Goal: Information Seeking & Learning: Learn about a topic

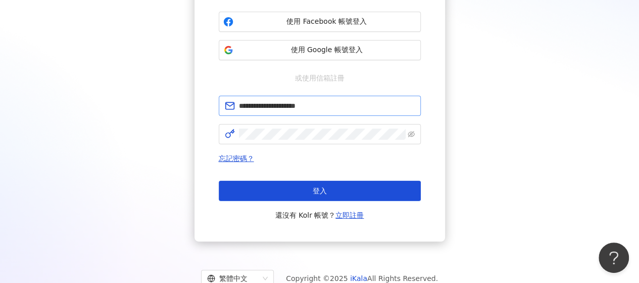
scroll to position [119, 0]
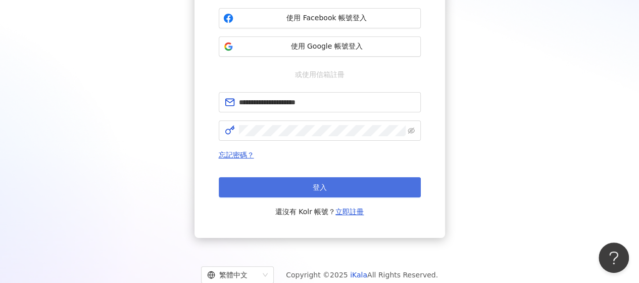
click at [318, 190] on span "登入" at bounding box center [320, 187] width 14 height 8
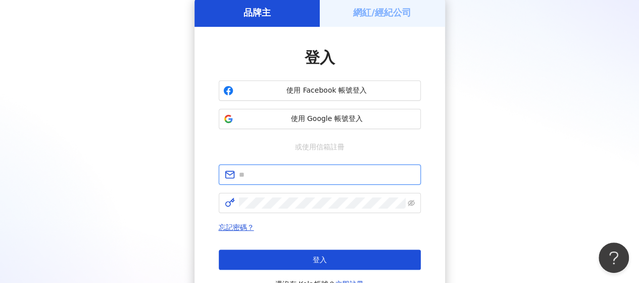
type input "**********"
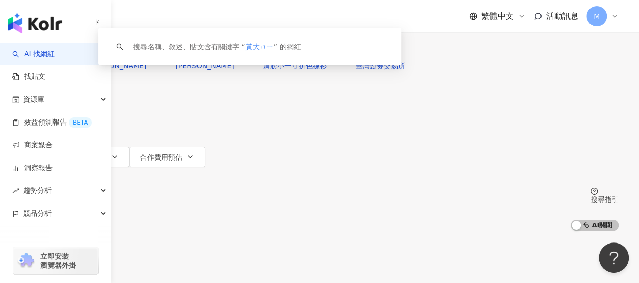
type input "***"
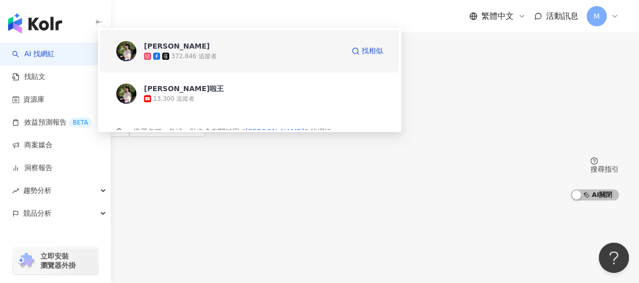
click at [329, 51] on span "黃大米" at bounding box center [244, 46] width 200 height 10
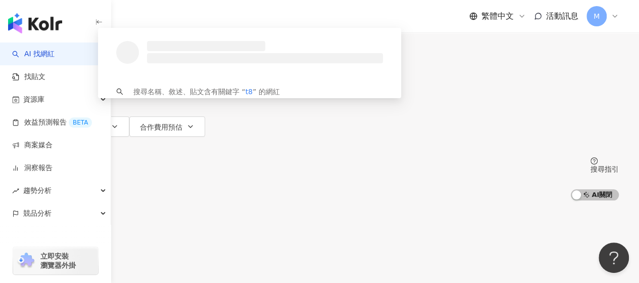
type input "*"
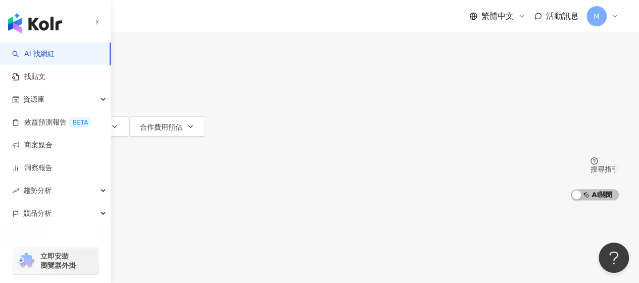
type input "********"
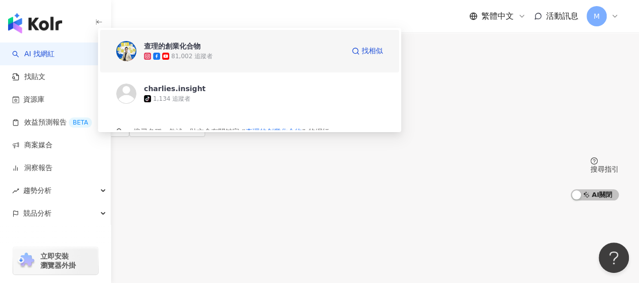
click at [276, 61] on div "81,002 追蹤者" at bounding box center [244, 56] width 200 height 10
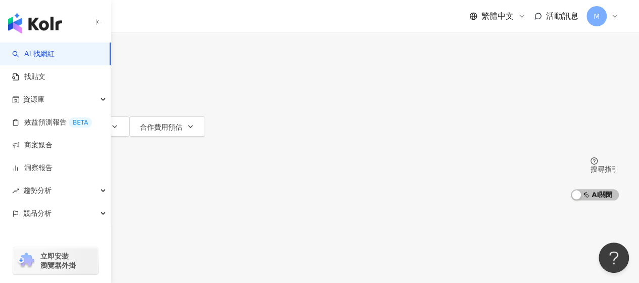
click at [167, 19] on input "search" at bounding box center [126, 9] width 82 height 19
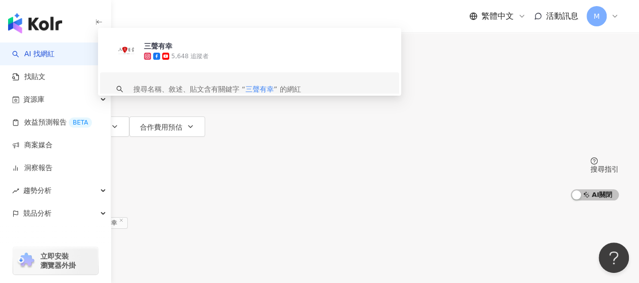
type input "****"
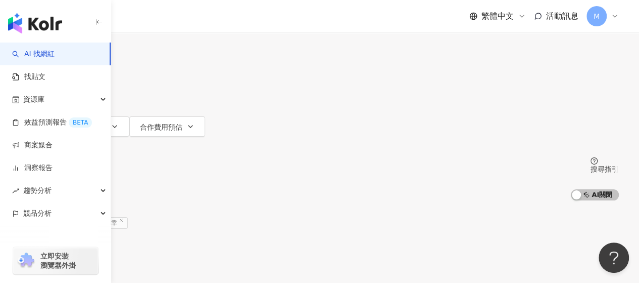
click at [75, 96] on button "追蹤數" at bounding box center [47, 106] width 55 height 20
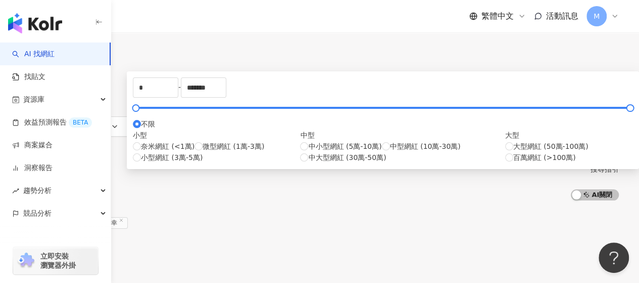
click at [167, 19] on input "****" at bounding box center [126, 9] width 82 height 19
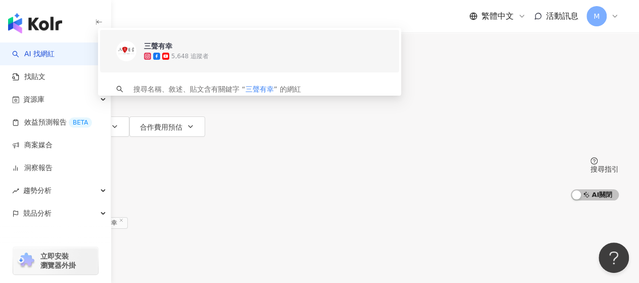
click at [209, 61] on div "5,648 追蹤者" at bounding box center [189, 56] width 37 height 9
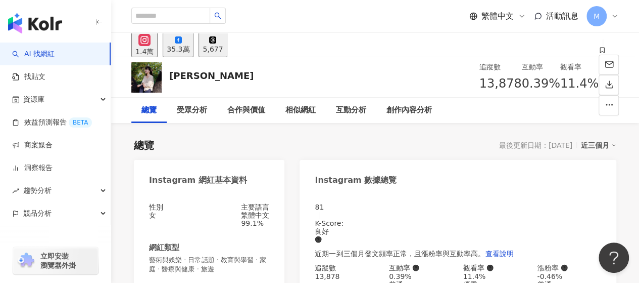
click at [190, 46] on div "35.3萬" at bounding box center [178, 49] width 23 height 8
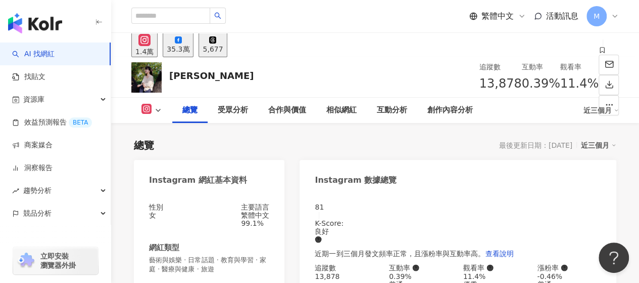
click at [190, 48] on div "35.3萬" at bounding box center [178, 49] width 23 height 8
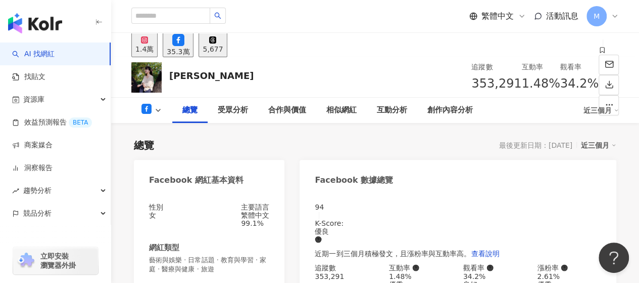
click at [190, 49] on div "35.3萬" at bounding box center [178, 52] width 23 height 8
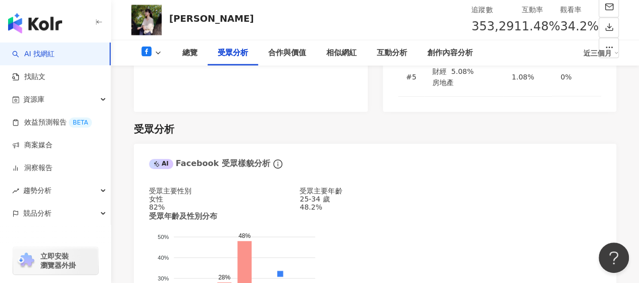
scroll to position [910, 0]
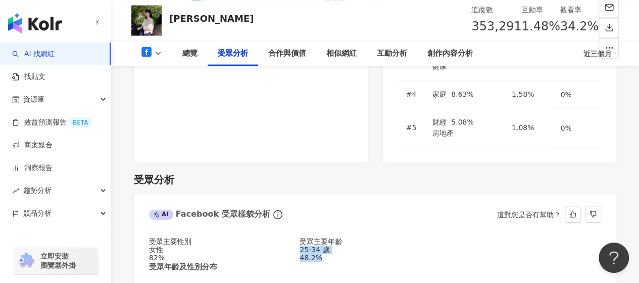
drag, startPoint x: 225, startPoint y: 146, endPoint x: 297, endPoint y: 150, distance: 72.4
click at [297, 237] on div "受眾主要性別 女性 82% 受眾主要年齡 25-34 歲 48.2%" at bounding box center [375, 249] width 452 height 24
copy div "25-34 歲 48.2%"
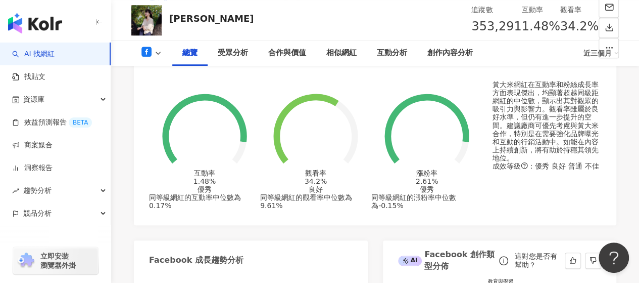
scroll to position [354, 0]
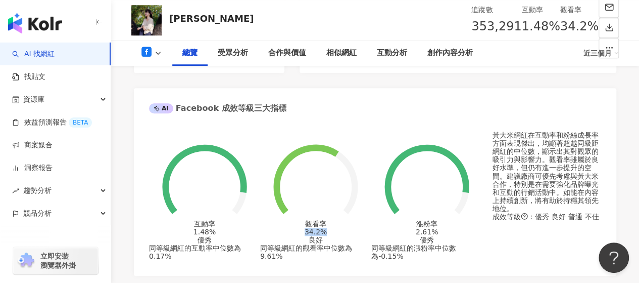
drag, startPoint x: 300, startPoint y: 186, endPoint x: 330, endPoint y: 181, distance: 30.1
click at [327, 227] on div "34.2%" at bounding box center [316, 231] width 22 height 8
copy div "34.2%"
click at [331, 219] on div "觀看率 34.2% 良好" at bounding box center [315, 231] width 111 height 24
drag, startPoint x: 189, startPoint y: 183, endPoint x: 224, endPoint y: 182, distance: 35.9
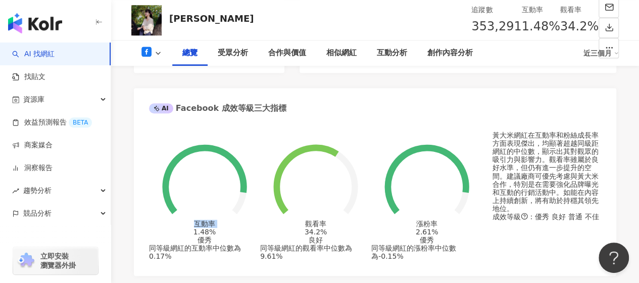
click at [224, 182] on div "互動率 1.48% 優秀 同等級網紅的互動率中位數為 0.17%" at bounding box center [204, 195] width 111 height 129
click at [224, 182] on circle at bounding box center [205, 187] width 72 height 72
click at [184, 187] on circle at bounding box center [205, 187] width 72 height 72
click at [214, 227] on div "1.48%" at bounding box center [205, 231] width 22 height 8
drag, startPoint x: 217, startPoint y: 186, endPoint x: 188, endPoint y: 191, distance: 29.7
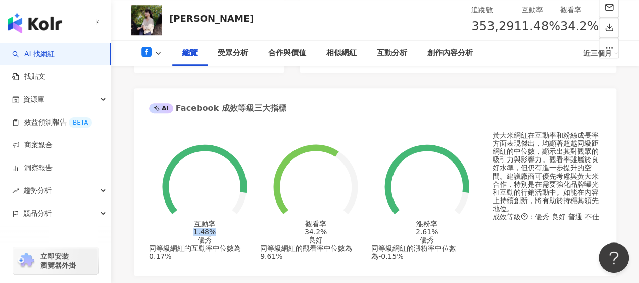
click at [194, 227] on div "1.48%" at bounding box center [205, 231] width 22 height 8
copy div "1.48%"
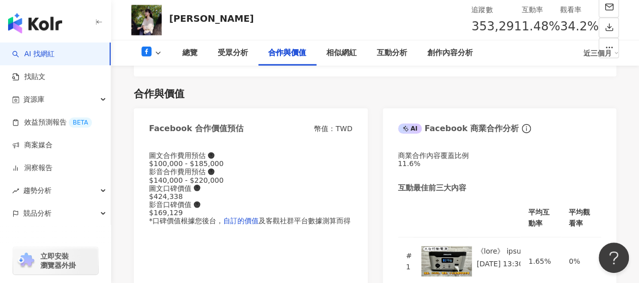
scroll to position [1213, 0]
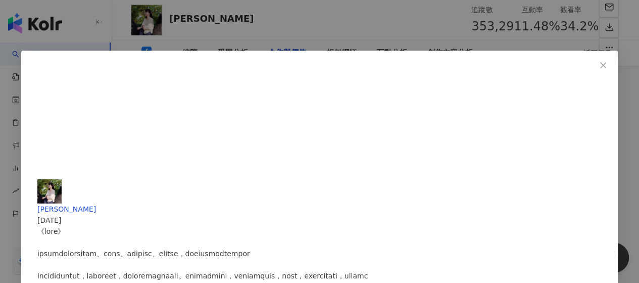
scroll to position [321, 0]
click at [599, 63] on icon "close" at bounding box center [603, 65] width 8 height 8
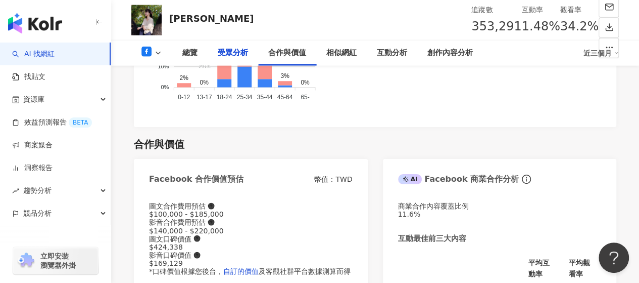
scroll to position [960, 0]
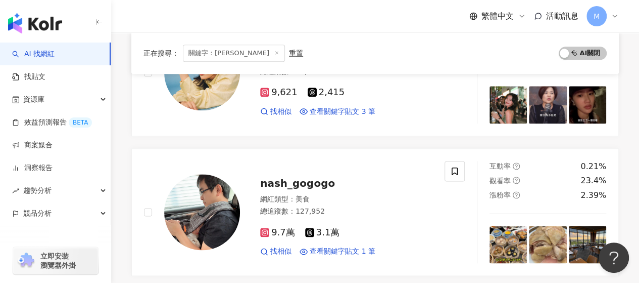
scroll to position [354, 0]
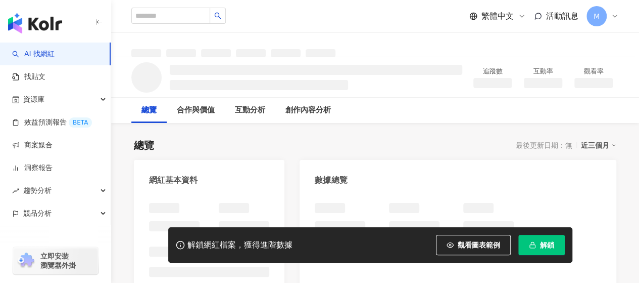
click at [553, 247] on span "解鎖" at bounding box center [547, 245] width 14 height 8
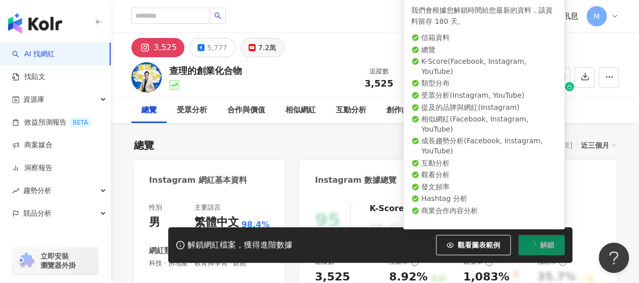
click at [258, 42] on div "7.2萬" at bounding box center [267, 47] width 18 height 14
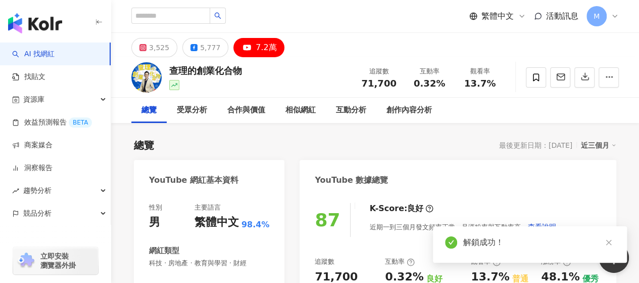
scroll to position [51, 0]
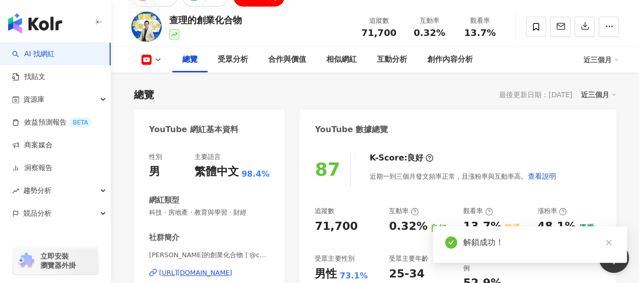
click at [314, 171] on div "87 K-Score : 良好 近期一到三個月發文頻率正常，且漲粉率與互動率高。 查看說明 追蹤數 71,700 互動率 0.32% 良好 觀看率 13.7%…" at bounding box center [458, 255] width 317 height 227
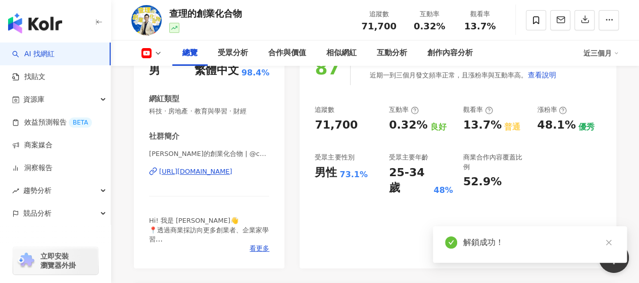
drag, startPoint x: 318, startPoint y: 171, endPoint x: 365, endPoint y: 176, distance: 47.2
click at [358, 167] on div "男性 73.1%" at bounding box center [347, 173] width 64 height 16
click at [365, 174] on div "男性 73.1%" at bounding box center [347, 173] width 64 height 16
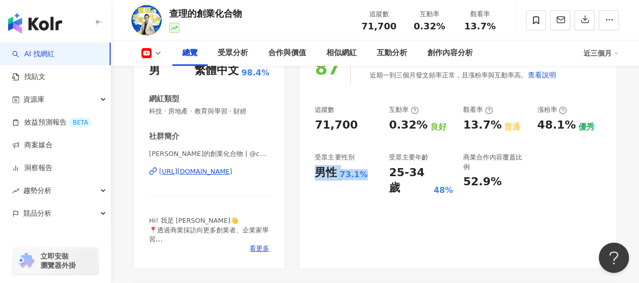
drag, startPoint x: 327, startPoint y: 169, endPoint x: 363, endPoint y: 175, distance: 36.4
click at [363, 175] on div "男性 73.1%" at bounding box center [347, 173] width 64 height 16
copy div "男性 73.1%"
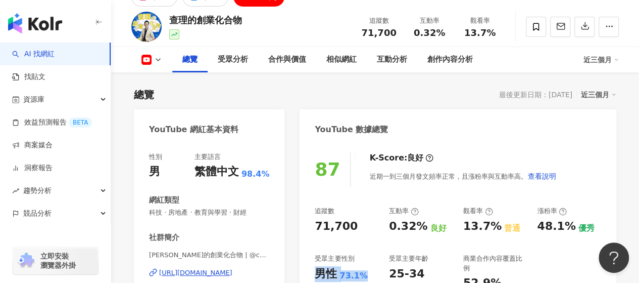
scroll to position [0, 0]
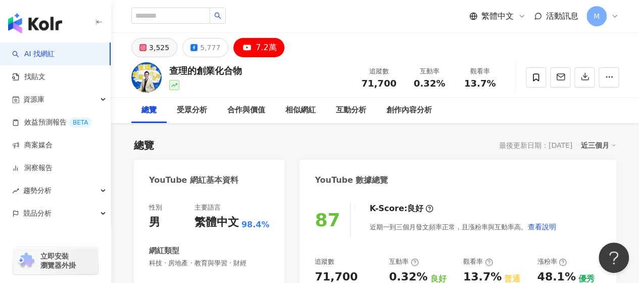
click at [156, 48] on div "3,525" at bounding box center [159, 47] width 20 height 14
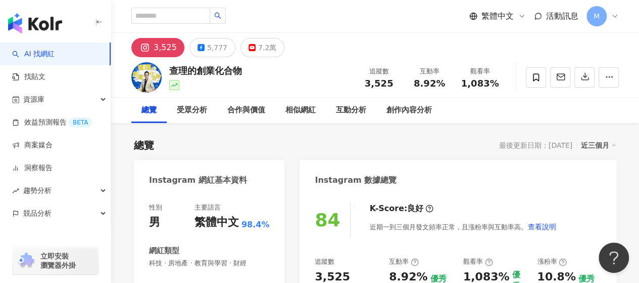
click at [141, 43] on icon at bounding box center [145, 47] width 12 height 12
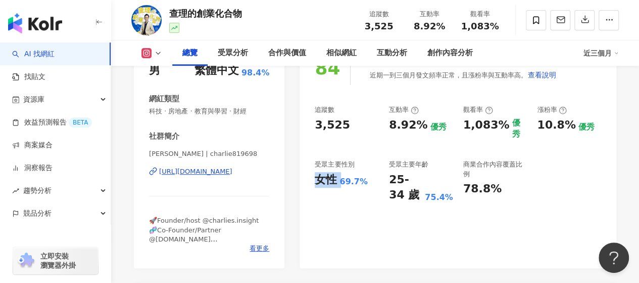
click at [327, 172] on div "女性" at bounding box center [326, 180] width 22 height 16
click at [315, 176] on div "女性" at bounding box center [326, 180] width 22 height 16
click at [318, 175] on div "女性" at bounding box center [326, 180] width 22 height 16
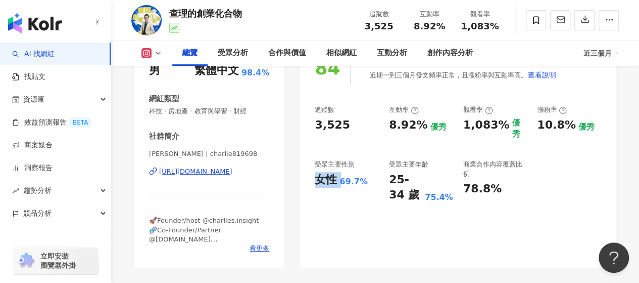
click at [371, 172] on div "女性 69.7%" at bounding box center [347, 180] width 64 height 16
drag, startPoint x: 363, startPoint y: 174, endPoint x: 318, endPoint y: 173, distance: 44.5
click at [318, 173] on div "女性 69.7%" at bounding box center [347, 180] width 64 height 16
copy div "女性 69.7%"
drag, startPoint x: 391, startPoint y: 171, endPoint x: 452, endPoint y: 186, distance: 62.9
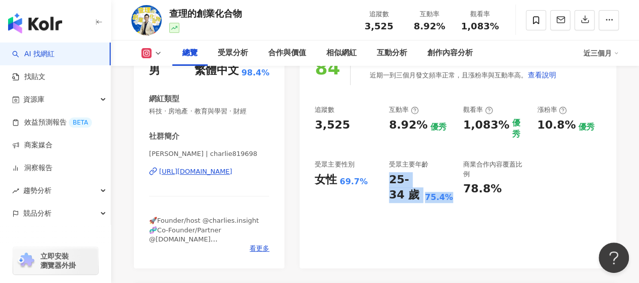
click at [452, 186] on div "25-34 歲 75.4%" at bounding box center [421, 187] width 64 height 31
copy div "25-34 歲 75.4%"
click at [413, 203] on div "84 K-Score : 良好 近期一到三個月發文頻率正常，且漲粉率與互動率高。 查看說明 追蹤數 3,525 互動率 8.92% 優秀 觀看率 1,083%…" at bounding box center [458, 154] width 317 height 227
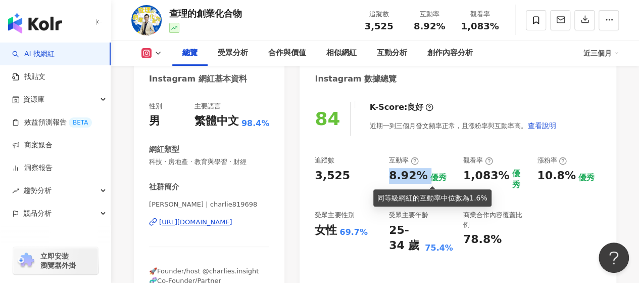
drag, startPoint x: 402, startPoint y: 171, endPoint x: 426, endPoint y: 174, distance: 23.9
click at [426, 174] on div "8.92% 優秀" at bounding box center [421, 176] width 64 height 16
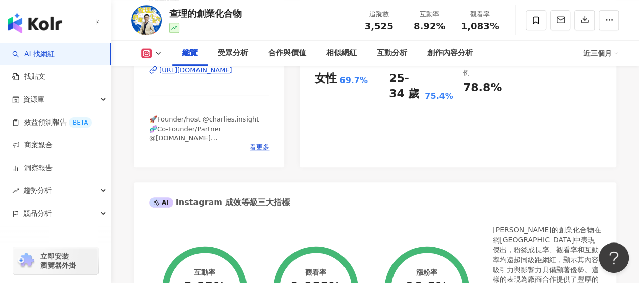
scroll to position [404, 0]
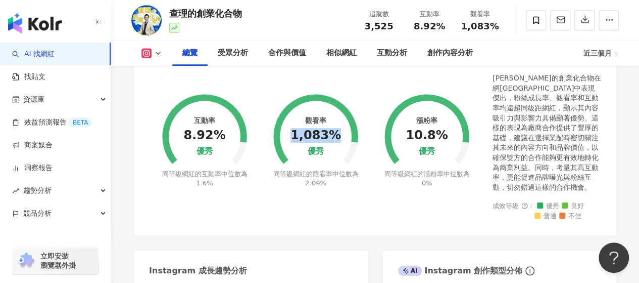
drag, startPoint x: 295, startPoint y: 128, endPoint x: 337, endPoint y: 125, distance: 41.5
click at [337, 128] on div "1,083%" at bounding box center [316, 135] width 51 height 14
copy div "1,083%"
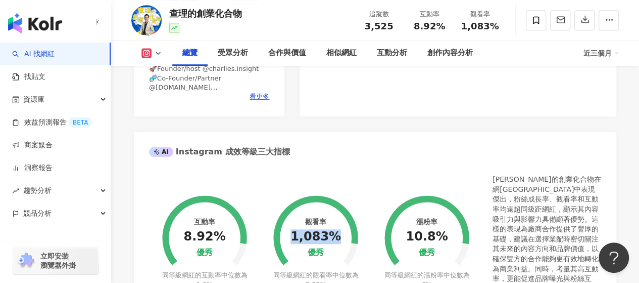
scroll to position [354, 0]
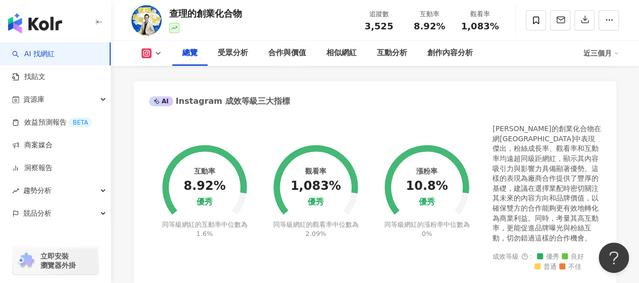
click at [332, 220] on div "同等級網紅的觀看率中位數為 2.09%" at bounding box center [316, 229] width 88 height 18
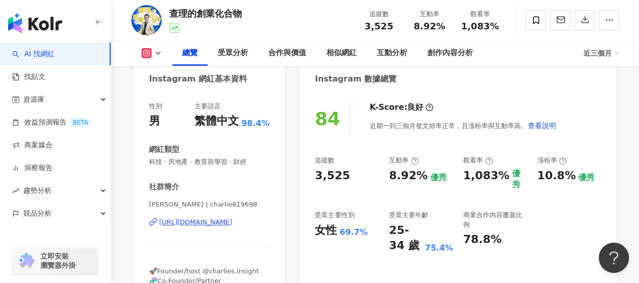
scroll to position [0, 0]
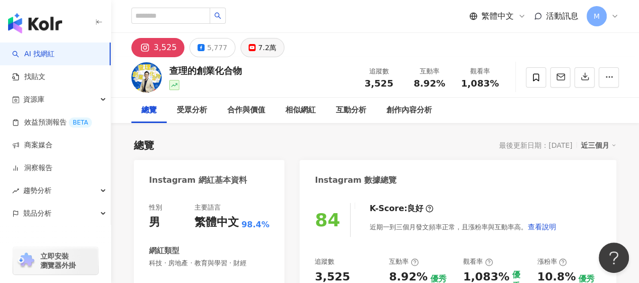
click at [252, 44] on button "7.2萬" at bounding box center [263, 47] width 44 height 19
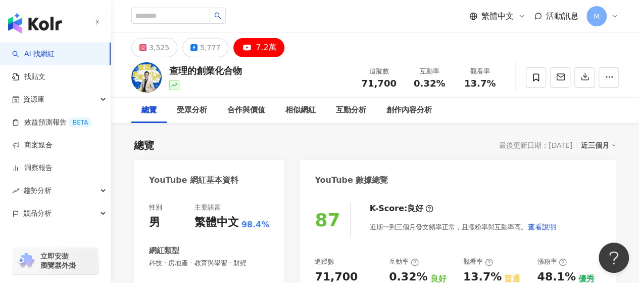
click at [209, 43] on div "5,777" at bounding box center [210, 47] width 20 height 14
click at [200, 47] on div "5,777" at bounding box center [210, 47] width 20 height 14
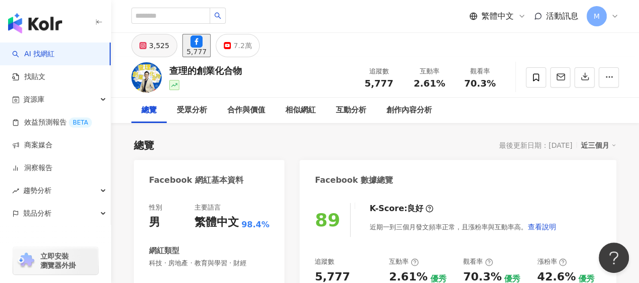
click at [159, 48] on div "3,525" at bounding box center [159, 45] width 20 height 14
click at [159, 50] on div "3,525" at bounding box center [159, 45] width 20 height 14
click at [169, 48] on div "3,525" at bounding box center [159, 45] width 20 height 14
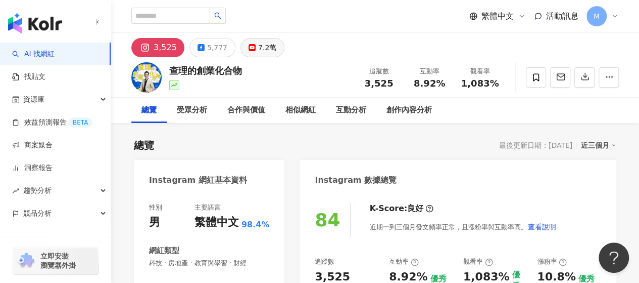
click at [258, 48] on div "7.2萬" at bounding box center [267, 47] width 18 height 14
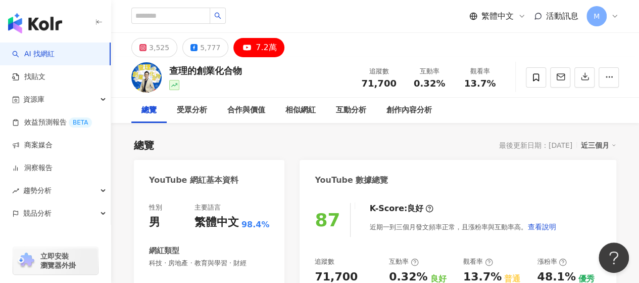
click at [256, 48] on div "7.2萬" at bounding box center [266, 47] width 21 height 14
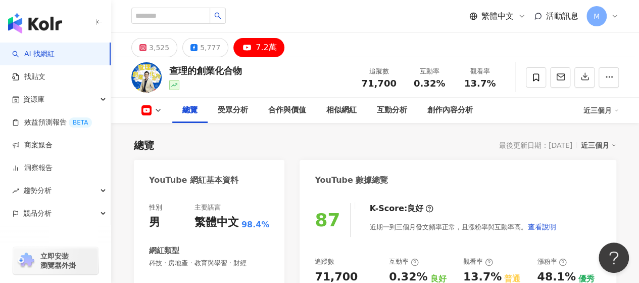
scroll to position [354, 0]
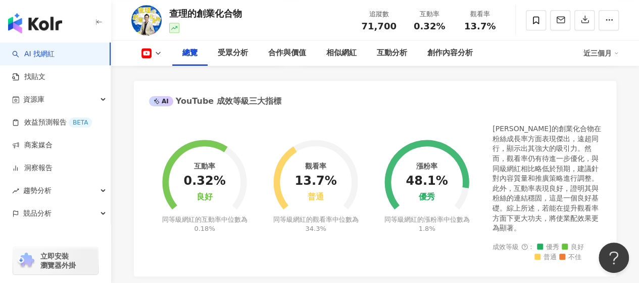
click at [330, 175] on div "13.7%" at bounding box center [316, 181] width 42 height 14
click at [332, 175] on div "13.7%" at bounding box center [316, 181] width 42 height 14
drag, startPoint x: 316, startPoint y: 172, endPoint x: 331, endPoint y: 173, distance: 14.2
click at [331, 173] on div "觀看率 13.7% 普通 同等級網紅的觀看率中位數為 34.3%" at bounding box center [315, 179] width 111 height 136
click at [331, 174] on div "13.7%" at bounding box center [316, 181] width 42 height 14
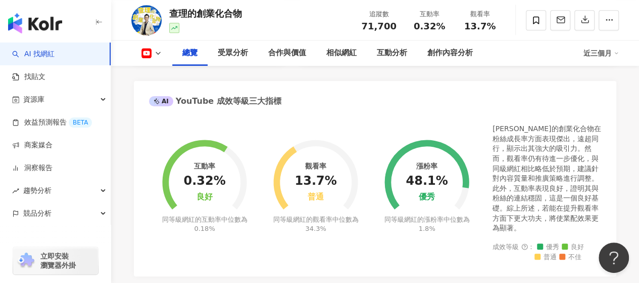
click at [331, 174] on div "13.7%" at bounding box center [316, 181] width 42 height 14
click at [332, 175] on div "13.7%" at bounding box center [316, 181] width 42 height 14
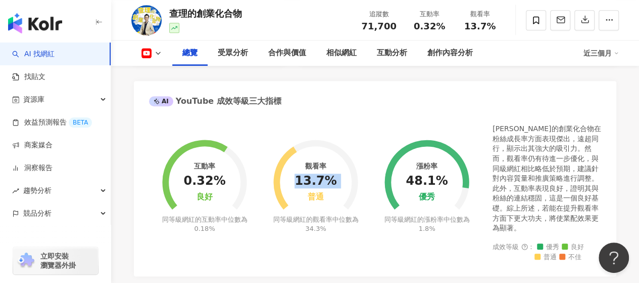
click at [344, 130] on foreignobject at bounding box center [315, 170] width 111 height 88
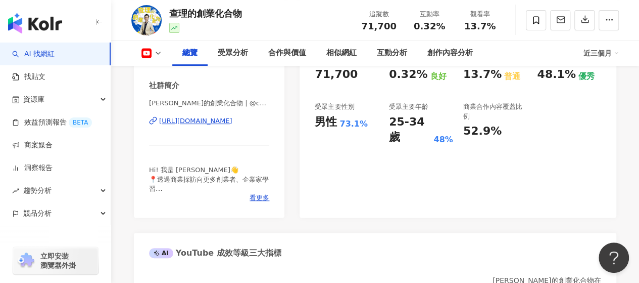
scroll to position [152, 0]
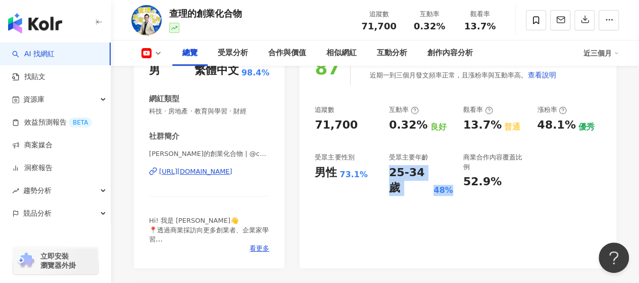
drag, startPoint x: 390, startPoint y: 171, endPoint x: 455, endPoint y: 187, distance: 67.1
click at [455, 187] on div "追蹤數 71,700 互動率 0.32% 良好 觀看率 13.7% 普通 漲粉率 48.1% 優秀 受眾主要性別 男性 73.1% 受眾主要年齡 25-34 …" at bounding box center [458, 150] width 287 height 90
copy div "25-34 歲 48%"
drag, startPoint x: 391, startPoint y: 125, endPoint x: 420, endPoint y: 123, distance: 28.4
click at [420, 123] on div "0.32%" at bounding box center [408, 125] width 38 height 16
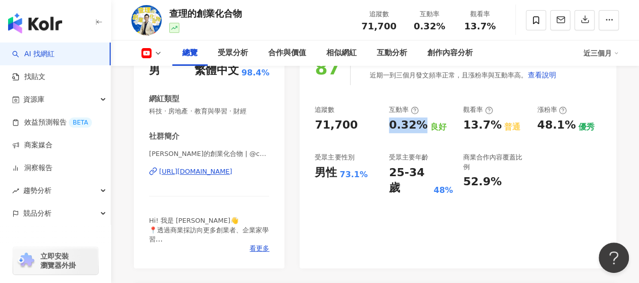
copy div "0.32%"
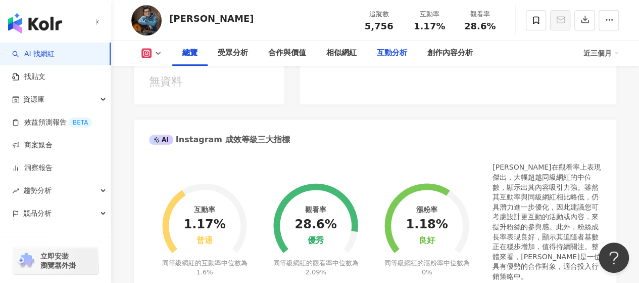
scroll to position [354, 0]
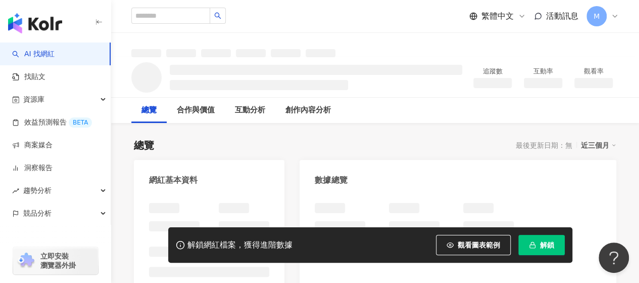
click at [540, 245] on span "解鎖" at bounding box center [547, 245] width 14 height 8
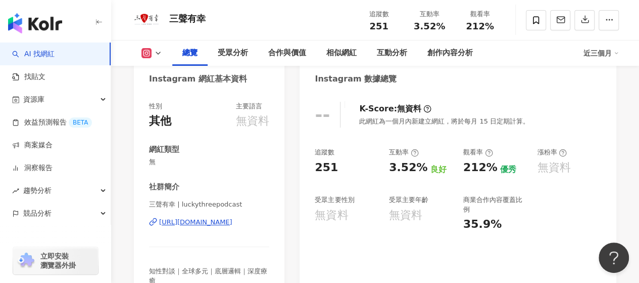
scroll to position [152, 0]
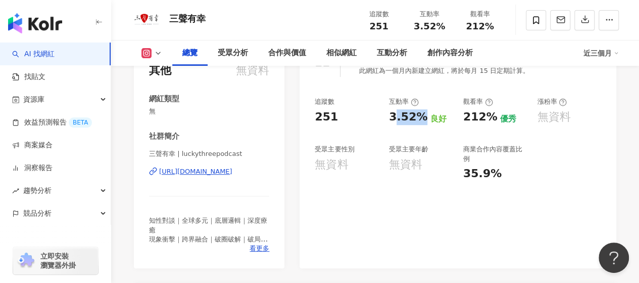
drag, startPoint x: 392, startPoint y: 115, endPoint x: 422, endPoint y: 115, distance: 29.8
click at [422, 115] on div "3.52% 良好" at bounding box center [421, 117] width 64 height 16
drag, startPoint x: 422, startPoint y: 115, endPoint x: 393, endPoint y: 123, distance: 29.9
click at [393, 123] on div "3.52% 良好" at bounding box center [421, 117] width 64 height 16
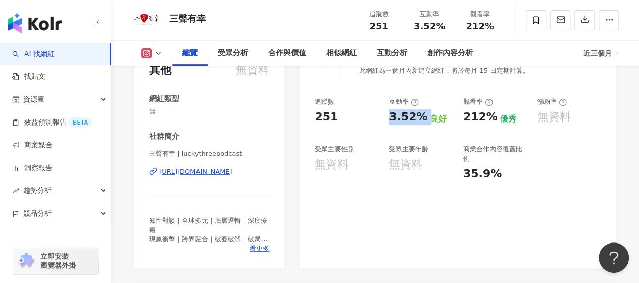
click at [408, 114] on div "3.52%" at bounding box center [408, 117] width 38 height 16
drag, startPoint x: 387, startPoint y: 118, endPoint x: 419, endPoint y: 114, distance: 32.1
click at [419, 114] on div "追蹤數 251 互動率 3.52% 良好 觀看率 212% 優秀 漲粉率 無資料 受眾主要性別 無資料 受眾主要年齡 無資料 商業合作內容覆蓋比例 35.9%" at bounding box center [458, 139] width 287 height 84
copy div "3.52%"
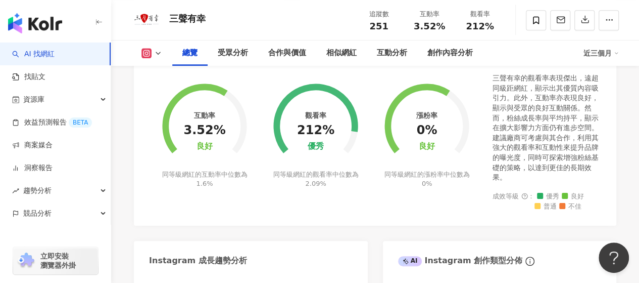
scroll to position [354, 0]
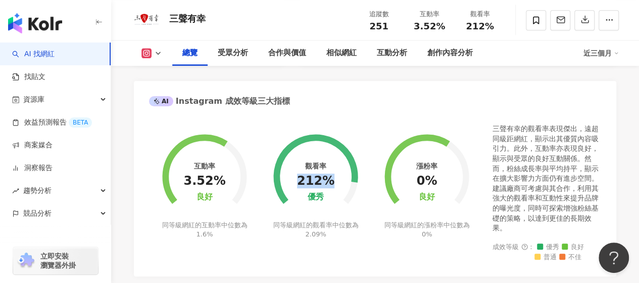
drag, startPoint x: 303, startPoint y: 180, endPoint x: 331, endPoint y: 179, distance: 27.3
click at [331, 179] on div "212%" at bounding box center [315, 181] width 37 height 14
copy div "212%"
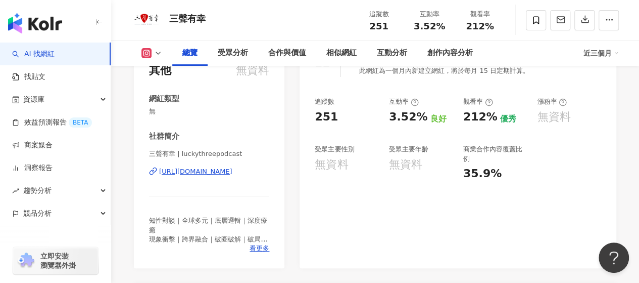
scroll to position [0, 0]
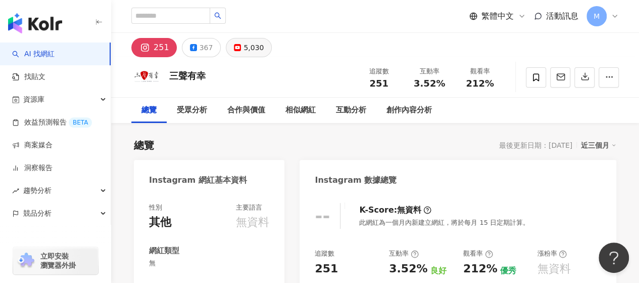
click at [238, 45] on icon at bounding box center [237, 47] width 7 height 7
click at [258, 44] on div "5,030" at bounding box center [254, 47] width 20 height 14
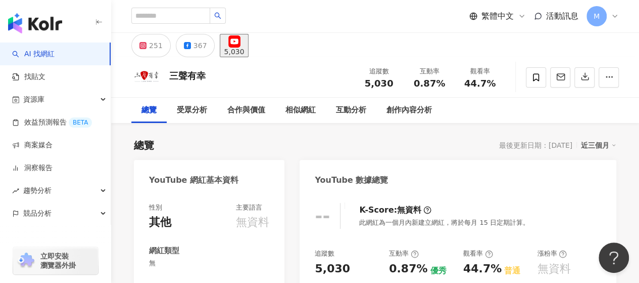
click at [244, 48] on div "5,030" at bounding box center [234, 52] width 20 height 8
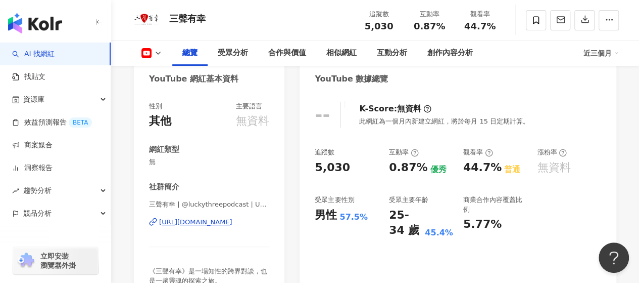
scroll to position [152, 0]
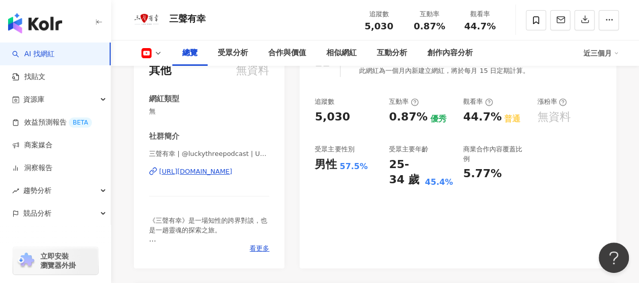
drag, startPoint x: 316, startPoint y: 164, endPoint x: 360, endPoint y: 166, distance: 44.0
click at [360, 166] on div "男性 57.5%" at bounding box center [347, 165] width 64 height 16
drag, startPoint x: 389, startPoint y: 161, endPoint x: 417, endPoint y: 180, distance: 33.8
click at [417, 180] on div "25-34 歲" at bounding box center [405, 172] width 33 height 31
copy div "25-34 歲"
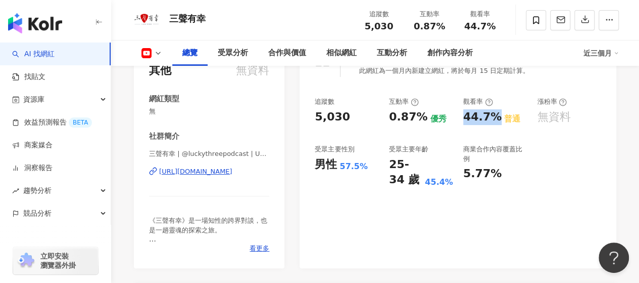
drag, startPoint x: 465, startPoint y: 117, endPoint x: 492, endPoint y: 114, distance: 27.5
click at [492, 114] on div "44.7%" at bounding box center [483, 117] width 38 height 16
copy div "44.7%"
drag, startPoint x: 390, startPoint y: 116, endPoint x: 418, endPoint y: 111, distance: 28.7
click at [418, 111] on div "0.87%" at bounding box center [408, 117] width 38 height 16
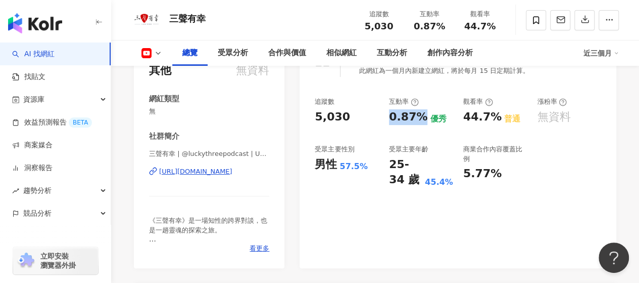
copy div "0.87%"
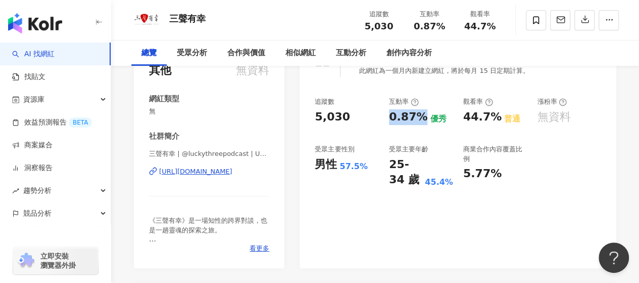
scroll to position [0, 0]
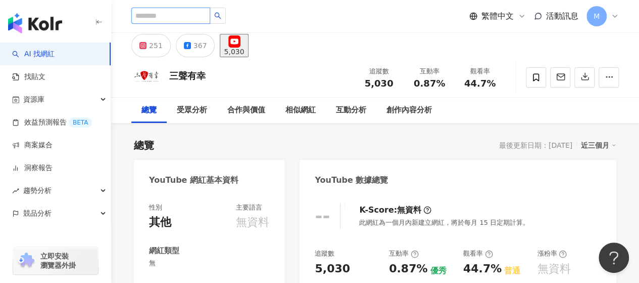
click at [163, 20] on input "search" at bounding box center [170, 16] width 79 height 16
type input "*"
type input "****"
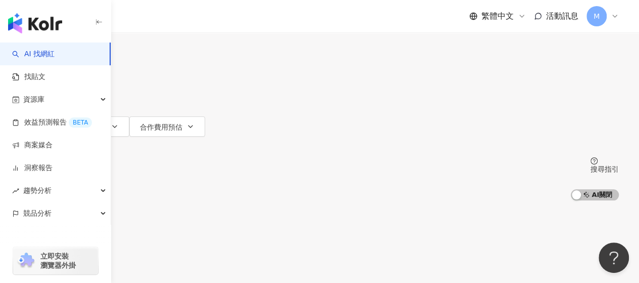
scroll to position [51, 0]
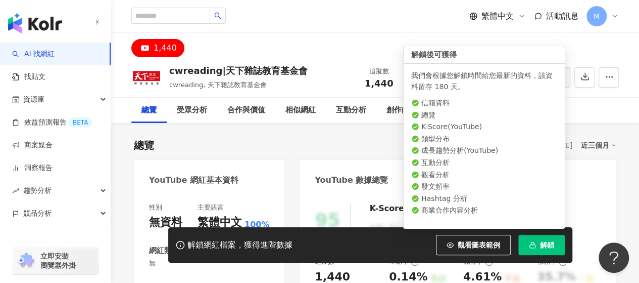
click at [531, 239] on button "解鎖" at bounding box center [542, 245] width 47 height 20
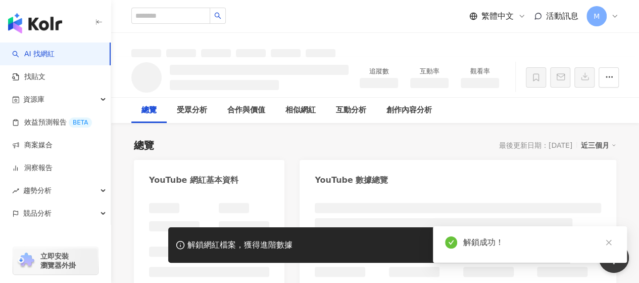
click at [405, 150] on div "總覽 最後更新日期：[DATE] 近三個月" at bounding box center [375, 145] width 483 height 14
